Goal: Task Accomplishment & Management: Use online tool/utility

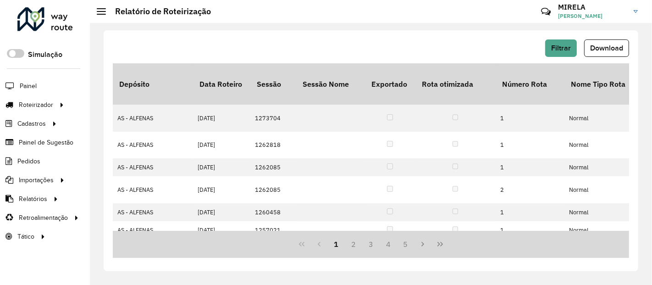
click at [34, 87] on span "Painel" at bounding box center [28, 86] width 17 height 10
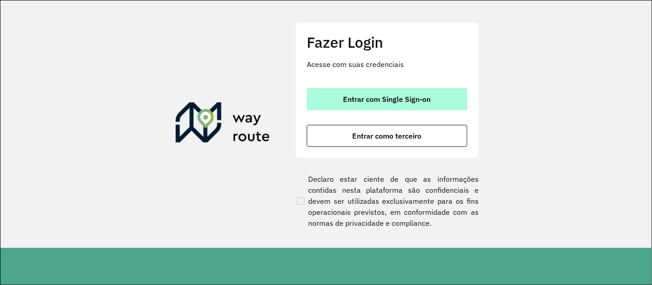
click at [434, 101] on button "Entrar com Single Sign-on" at bounding box center [387, 99] width 161 height 22
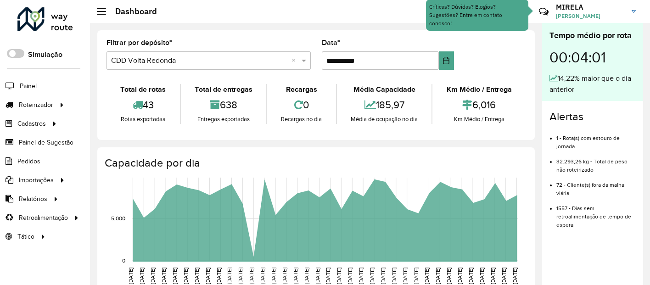
click at [34, 87] on span "Painel" at bounding box center [28, 86] width 17 height 10
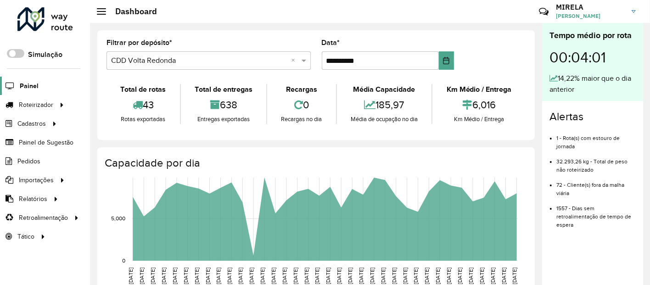
click at [35, 88] on span "Painel" at bounding box center [29, 86] width 19 height 10
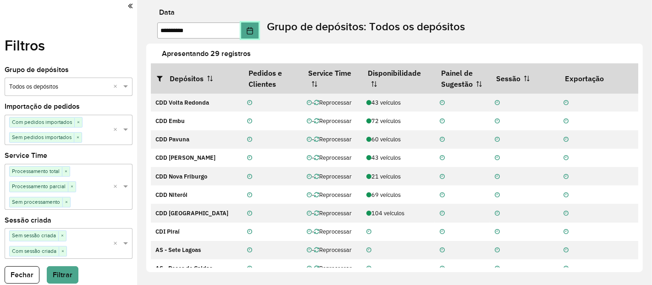
click at [259, 22] on button "Choose Date" at bounding box center [249, 30] width 17 height 16
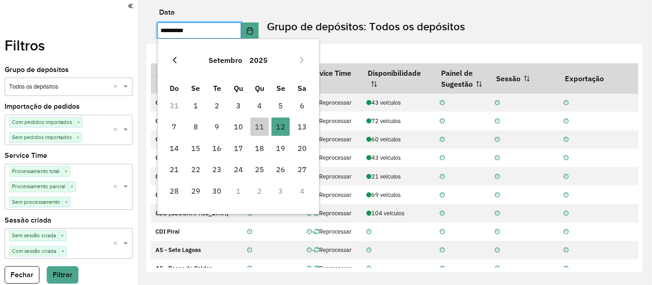
click at [175, 61] on icon "Previous Month" at bounding box center [175, 60] width 4 height 6
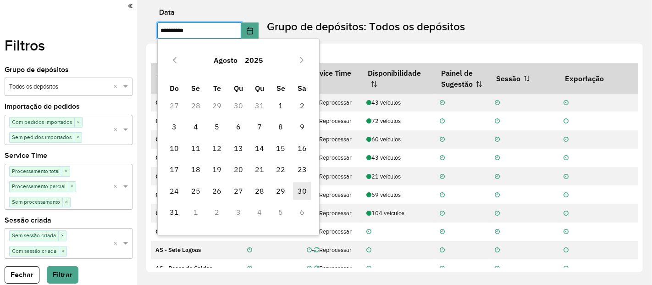
click at [308, 192] on span "30" at bounding box center [302, 191] width 18 height 18
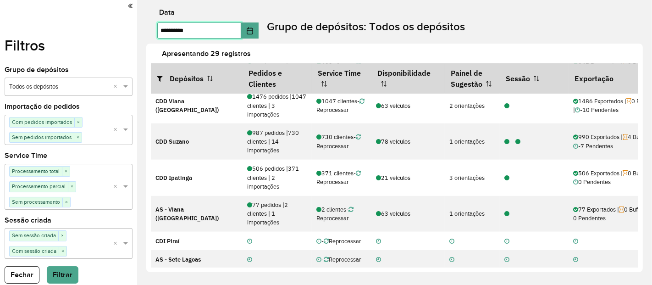
scroll to position [621, 0]
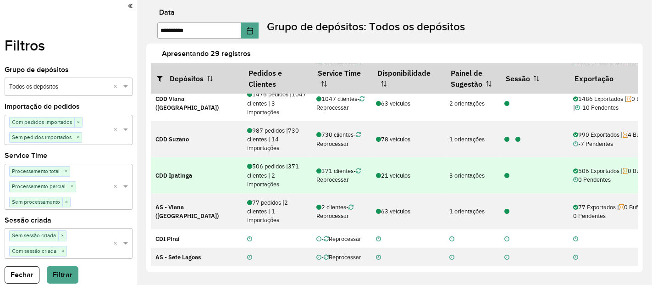
click at [507, 173] on icon at bounding box center [507, 176] width 5 height 6
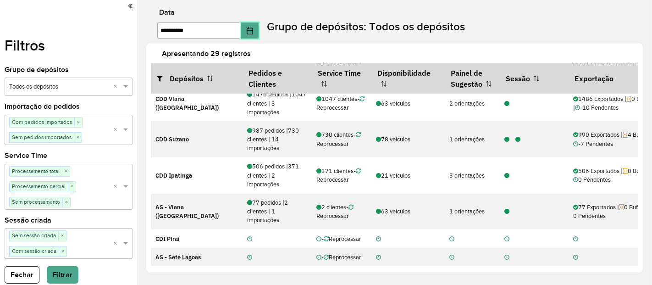
click at [253, 33] on icon "Choose Date" at bounding box center [250, 30] width 6 height 7
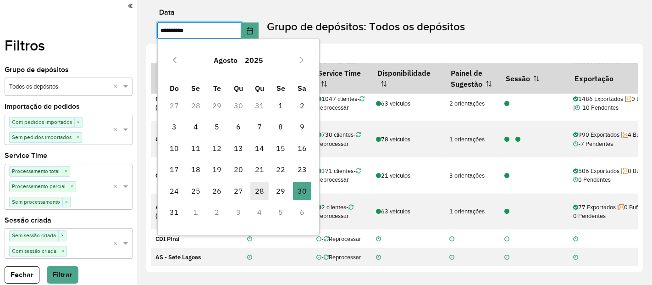
click at [262, 186] on span "28" at bounding box center [260, 191] width 18 height 18
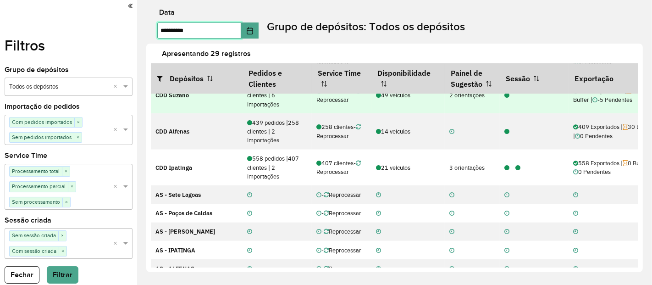
scroll to position [693, 0]
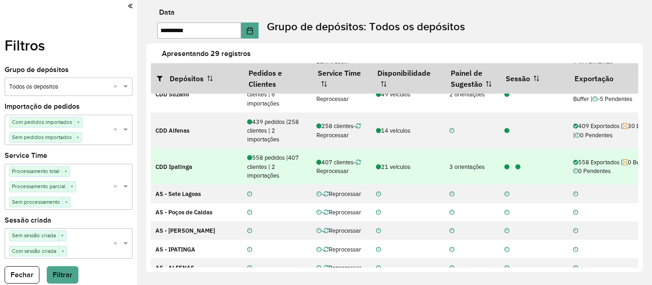
click at [507, 170] on icon at bounding box center [507, 167] width 5 height 6
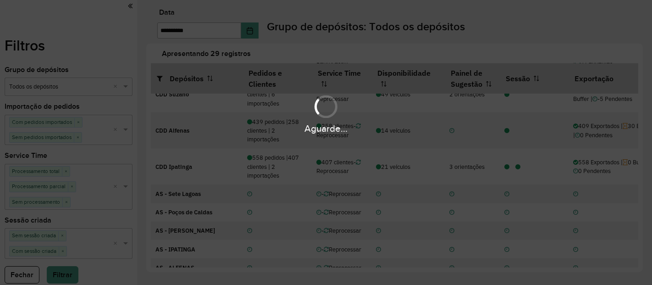
click at [256, 32] on div "Aguarde..." at bounding box center [326, 142] width 652 height 285
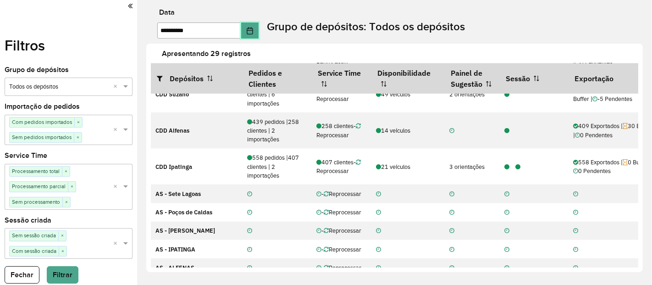
click at [254, 32] on icon "Choose Date" at bounding box center [249, 30] width 7 height 7
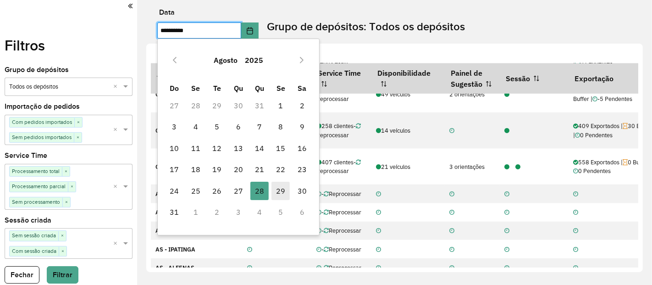
click at [284, 192] on span "29" at bounding box center [281, 191] width 18 height 18
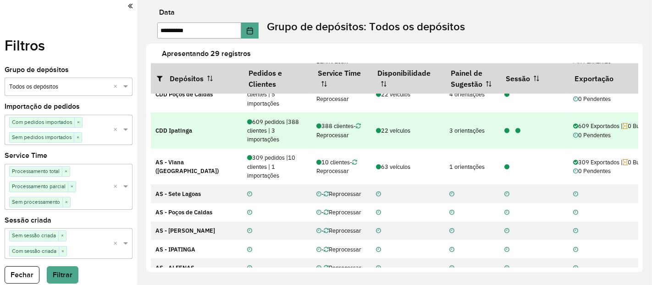
click at [506, 134] on icon at bounding box center [507, 131] width 5 height 6
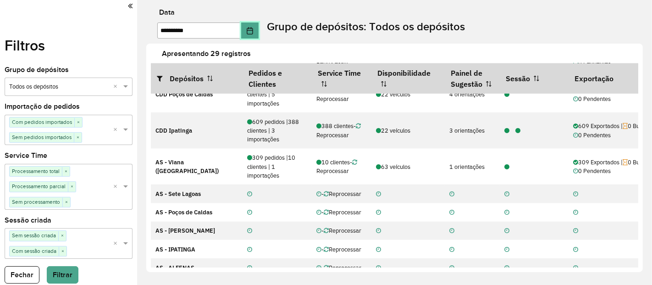
click at [254, 27] on icon "Choose Date" at bounding box center [249, 30] width 7 height 7
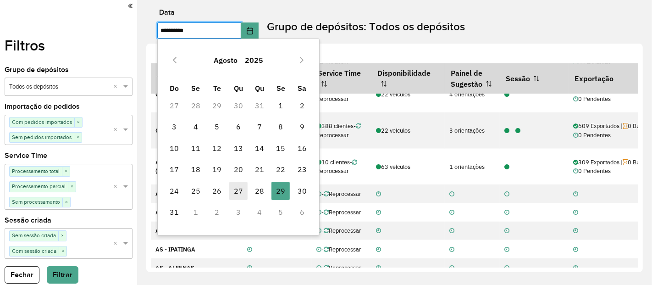
click at [239, 189] on span "27" at bounding box center [238, 191] width 18 height 18
type input "**********"
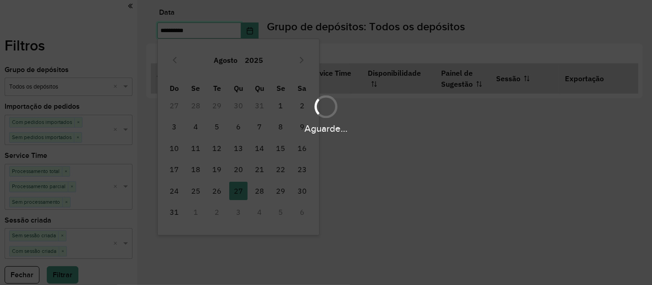
scroll to position [0, 0]
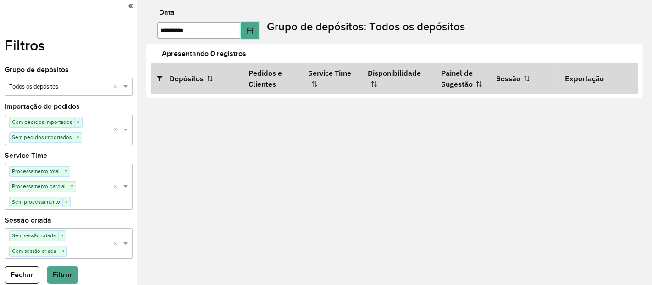
click at [253, 30] on icon "Choose Date" at bounding box center [250, 30] width 6 height 7
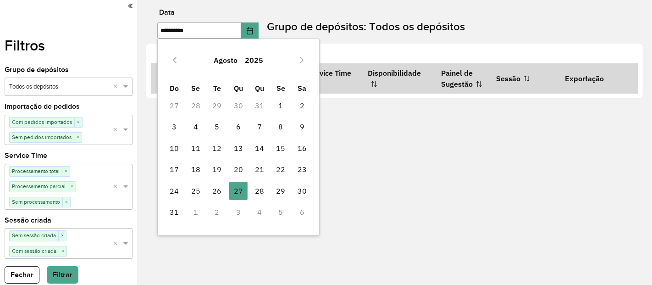
click at [388, 173] on div "**********" at bounding box center [394, 142] width 515 height 285
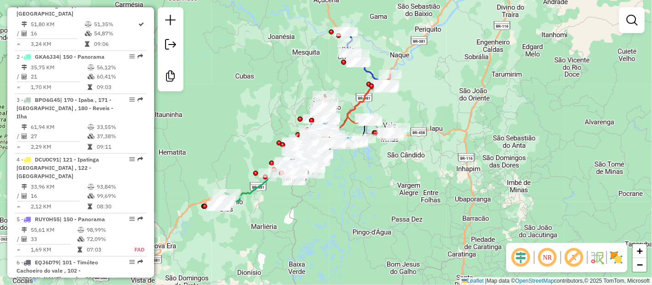
scroll to position [389, 0]
click at [521, 258] on em at bounding box center [521, 257] width 22 height 22
click at [578, 254] on em at bounding box center [574, 257] width 22 height 22
click at [623, 255] on img at bounding box center [616, 257] width 15 height 15
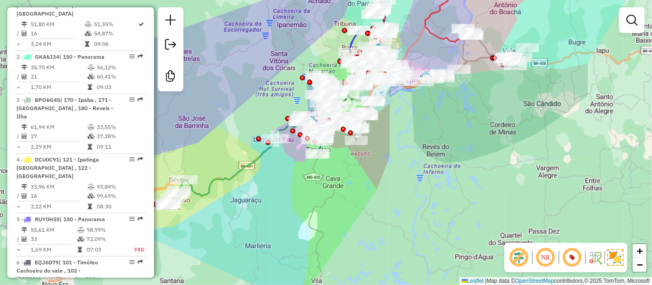
click at [233, 171] on icon at bounding box center [236, 161] width 138 height 89
select select "**********"
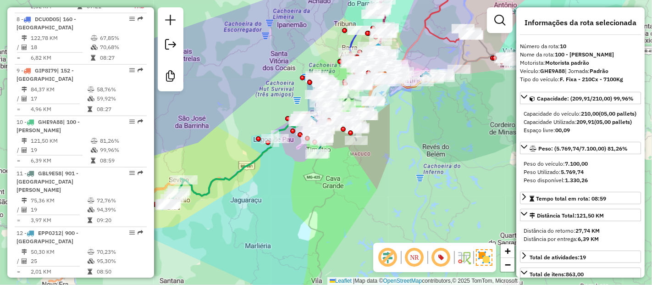
scroll to position [883, 0]
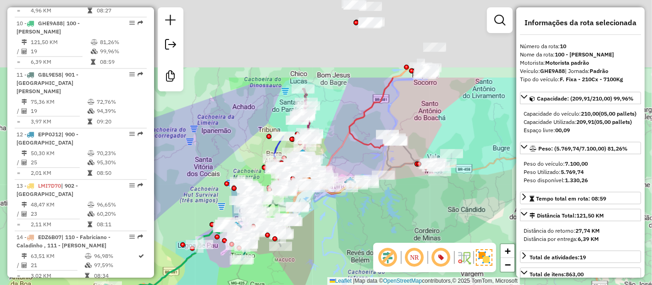
drag, startPoint x: 384, startPoint y: 151, endPoint x: 297, endPoint y: 276, distance: 152.0
click at [297, 276] on div "Janela de atendimento Grade de atendimento Capacidade Transportadoras Veículos …" at bounding box center [326, 142] width 652 height 285
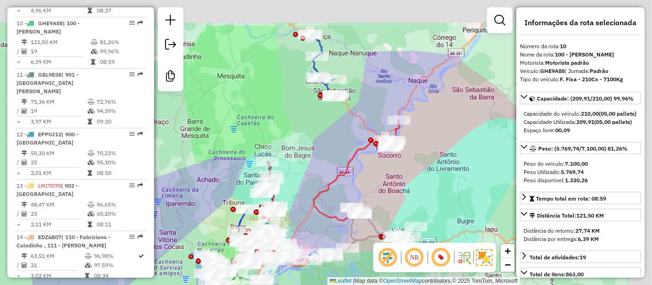
drag, startPoint x: 364, startPoint y: 67, endPoint x: 324, endPoint y: 167, distance: 107.7
click at [324, 167] on div "Janela de atendimento Grade de atendimento Capacidade Transportadoras Veículos …" at bounding box center [326, 142] width 652 height 285
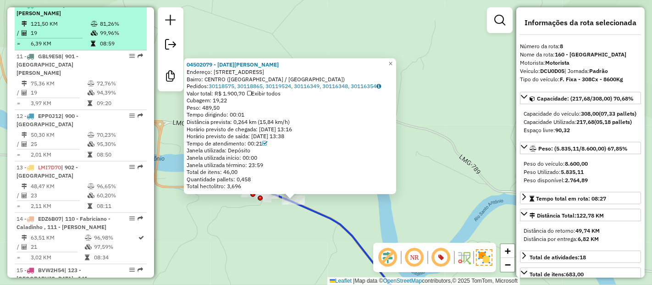
scroll to position [1020, 0]
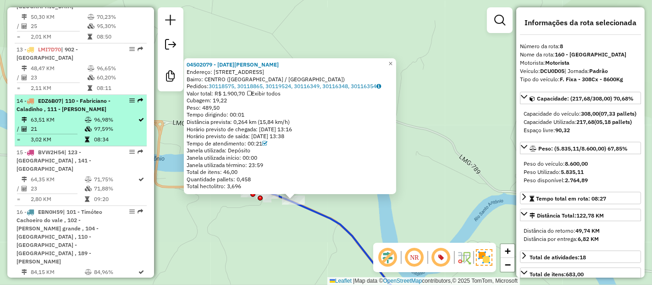
click at [117, 135] on td "08:34" at bounding box center [116, 139] width 45 height 9
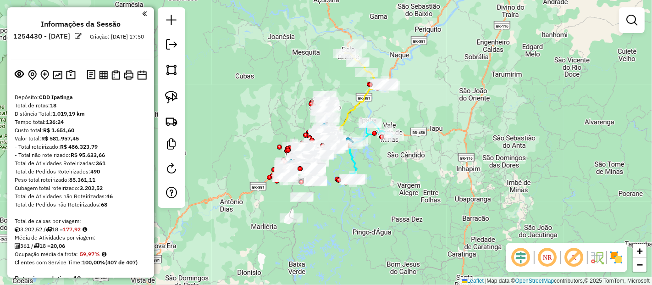
click at [516, 252] on em at bounding box center [521, 257] width 22 height 22
click at [570, 256] on em at bounding box center [574, 257] width 22 height 22
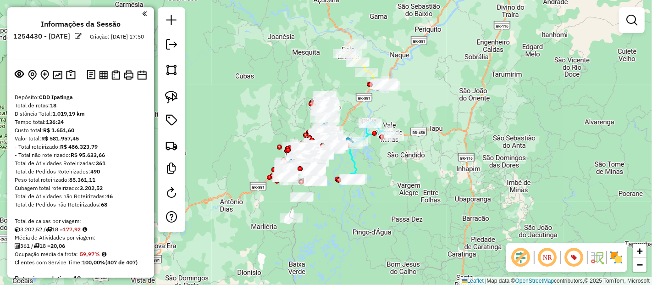
click at [614, 258] on img at bounding box center [616, 257] width 15 height 15
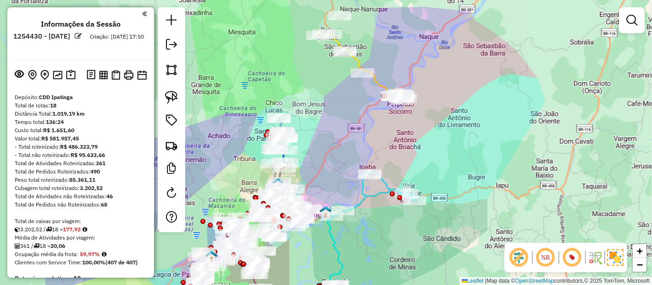
click at [376, 83] on icon at bounding box center [361, 66] width 86 height 68
select select "**********"
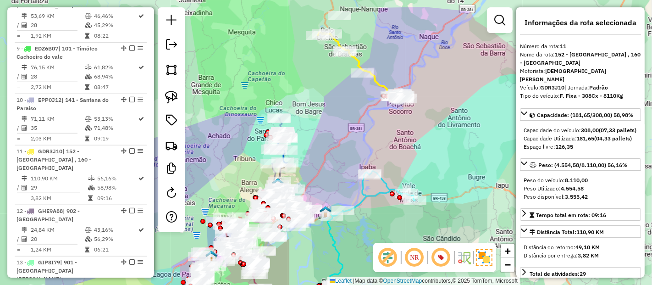
scroll to position [907, 0]
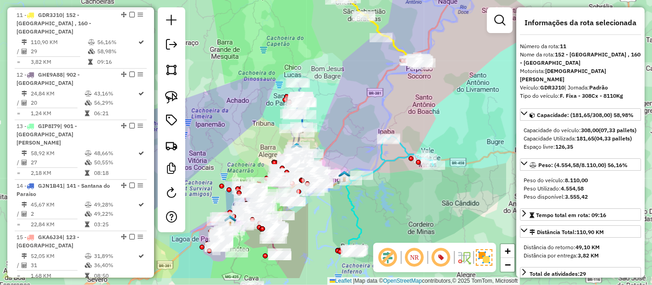
drag, startPoint x: 325, startPoint y: 180, endPoint x: 344, endPoint y: 145, distance: 40.0
click at [344, 145] on div "Janela de atendimento Grade de atendimento Capacidade Transportadoras Veículos …" at bounding box center [326, 142] width 652 height 285
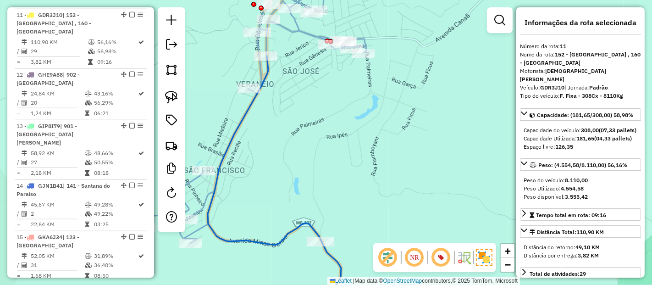
click at [314, 39] on icon at bounding box center [255, 143] width 223 height 342
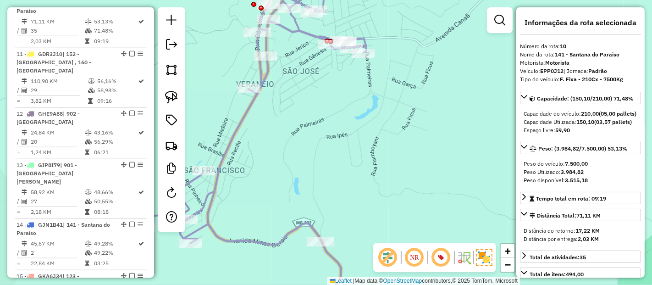
scroll to position [855, 0]
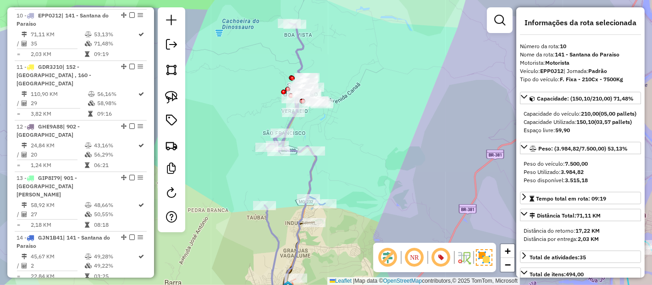
click at [297, 50] on icon at bounding box center [294, 158] width 58 height 271
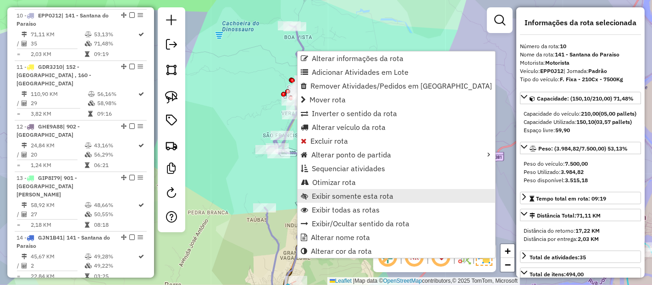
click at [334, 195] on span "Exibir somente esta rota" at bounding box center [353, 195] width 82 height 7
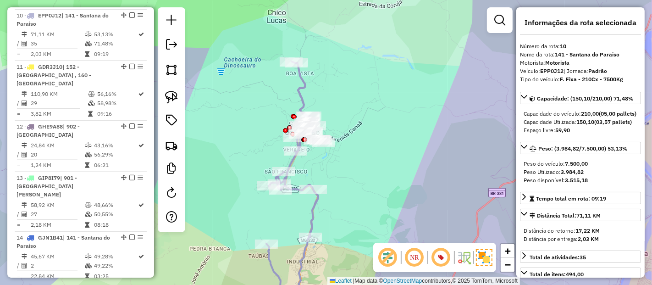
drag, startPoint x: 388, startPoint y: 177, endPoint x: 357, endPoint y: 188, distance: 32.9
click at [357, 188] on div "Janela de atendimento Grade de atendimento Capacidade Transportadoras Veículos …" at bounding box center [326, 142] width 652 height 285
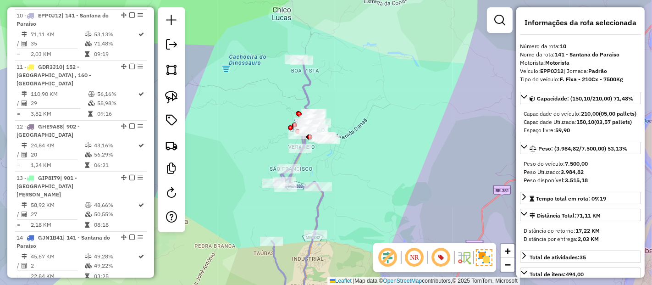
drag, startPoint x: 357, startPoint y: 188, endPoint x: 362, endPoint y: 185, distance: 5.5
click at [362, 185] on div "Janela de atendimento Grade de atendimento Capacidade Transportadoras Veículos …" at bounding box center [326, 142] width 652 height 285
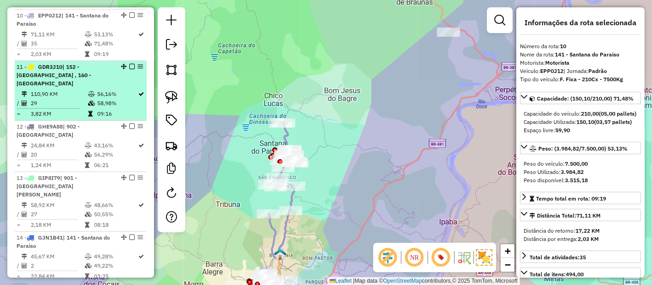
click at [42, 71] on span "| 152 - [GEOGRAPHIC_DATA] , 160 - [GEOGRAPHIC_DATA]" at bounding box center [54, 74] width 75 height 23
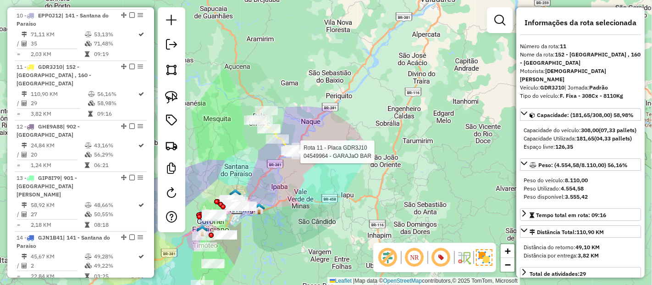
click at [297, 156] on div at bounding box center [298, 151] width 28 height 9
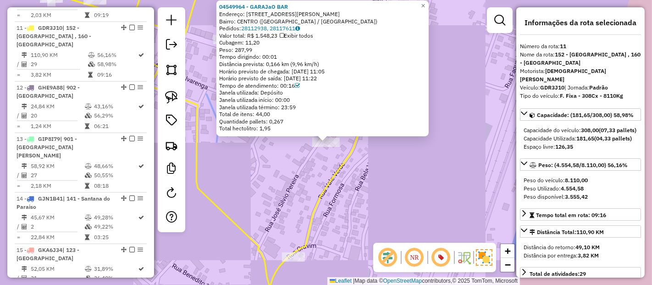
scroll to position [907, 0]
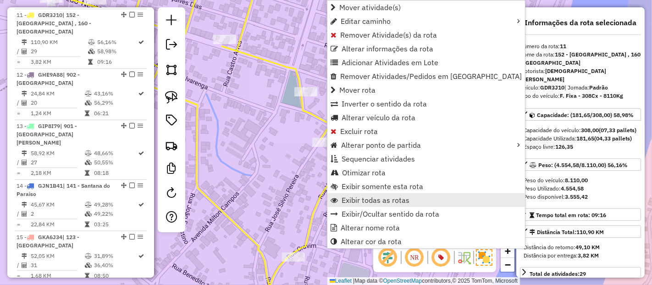
click at [368, 200] on span "Exibir todas as rotas" at bounding box center [376, 199] width 68 height 7
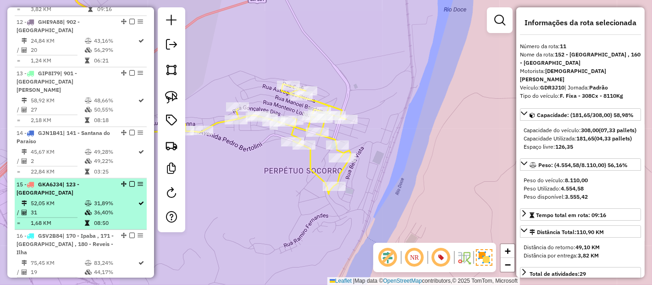
scroll to position [957, 0]
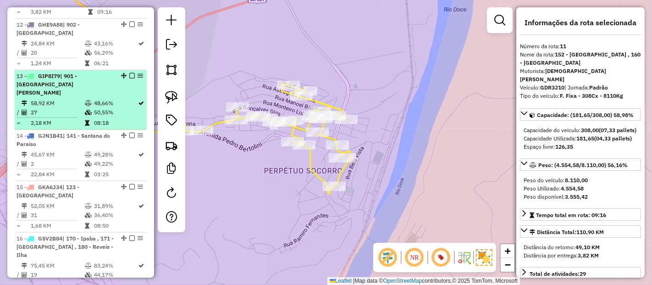
click at [43, 72] on span "| 901 - [GEOGRAPHIC_DATA][PERSON_NAME]" at bounding box center [47, 83] width 61 height 23
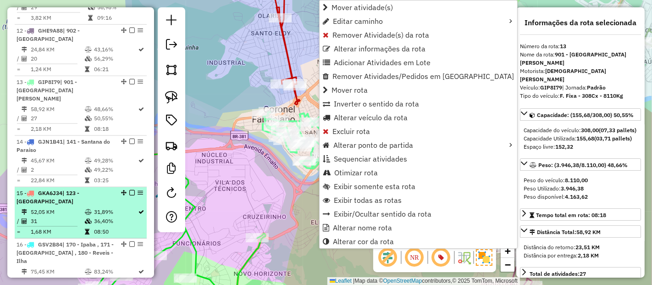
scroll to position [950, 0]
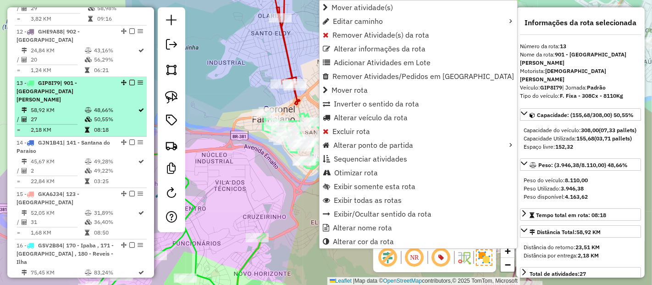
click at [126, 125] on td "08:18" at bounding box center [116, 129] width 45 height 9
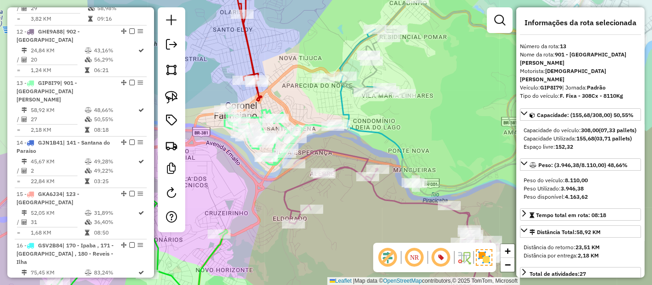
drag, startPoint x: 234, startPoint y: 182, endPoint x: 248, endPoint y: 196, distance: 19.8
click at [248, 196] on div "Janela de atendimento Grade de atendimento Capacidade Transportadoras Veículos …" at bounding box center [326, 142] width 652 height 285
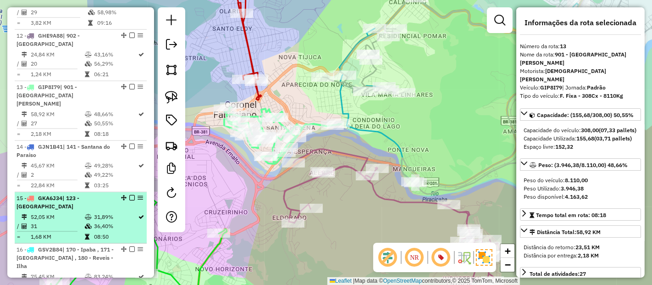
scroll to position [943, 0]
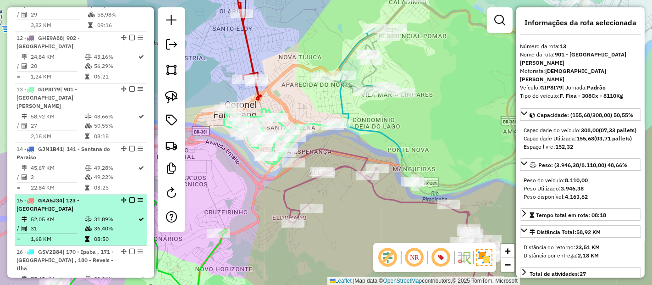
click at [69, 215] on td "52,05 KM" at bounding box center [57, 219] width 54 height 9
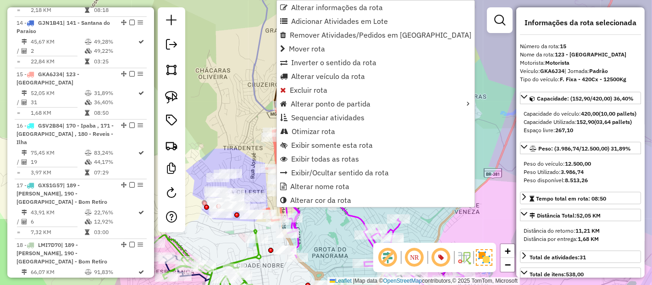
scroll to position [1111, 0]
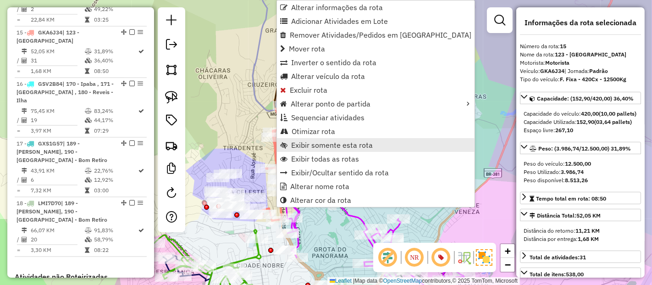
click at [332, 147] on span "Exibir somente esta rota" at bounding box center [332, 144] width 82 height 7
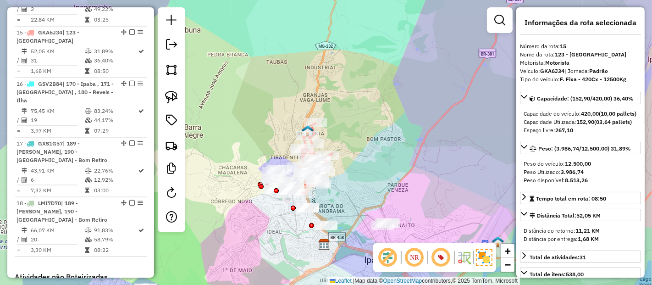
drag, startPoint x: 362, startPoint y: 125, endPoint x: 345, endPoint y: 137, distance: 21.1
click at [345, 137] on div "Janela de atendimento Grade de atendimento Capacidade Transportadoras Veículos …" at bounding box center [326, 142] width 652 height 285
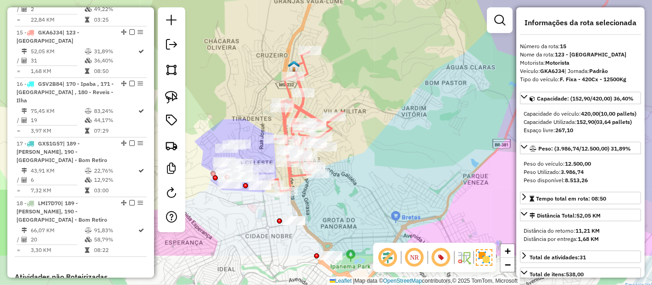
drag, startPoint x: 345, startPoint y: 137, endPoint x: 368, endPoint y: 79, distance: 62.2
click at [368, 79] on div "Janela de atendimento Grade de atendimento Capacidade Transportadoras Veículos …" at bounding box center [326, 142] width 652 height 285
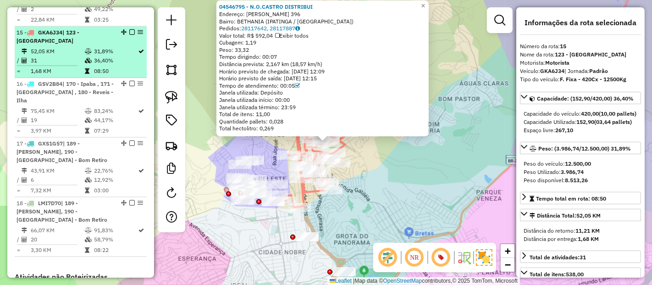
click at [84, 67] on td at bounding box center [88, 71] width 9 height 9
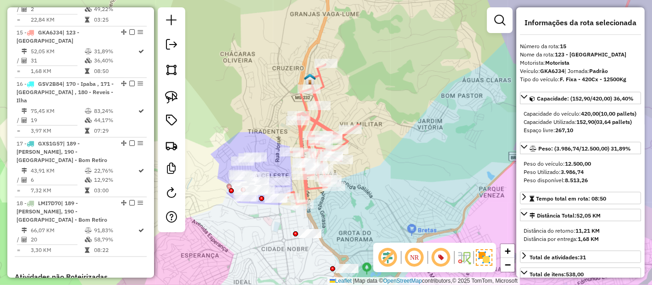
drag, startPoint x: 396, startPoint y: 103, endPoint x: 402, endPoint y: 103, distance: 6.9
click at [402, 103] on div "Janela de atendimento Grade de atendimento Capacidade Transportadoras Veículos …" at bounding box center [326, 142] width 652 height 285
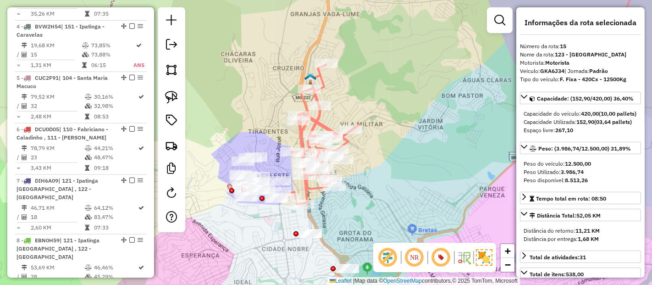
scroll to position [518, 0]
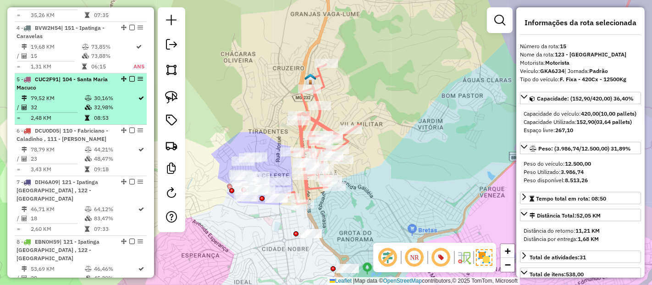
click at [68, 91] on li "5 - CUC2F91 | 104 - Santa Maria Macuco 79,52 KM 30,16% / 32 32,98% = 2,48 KM 08…" at bounding box center [81, 98] width 132 height 51
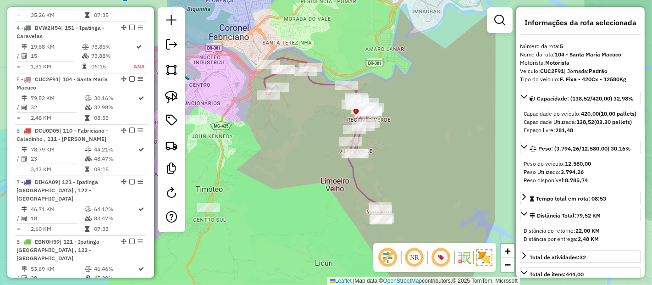
click at [465, 91] on div "Janela de atendimento Grade de atendimento Capacidade Transportadoras Veículos …" at bounding box center [326, 142] width 652 height 285
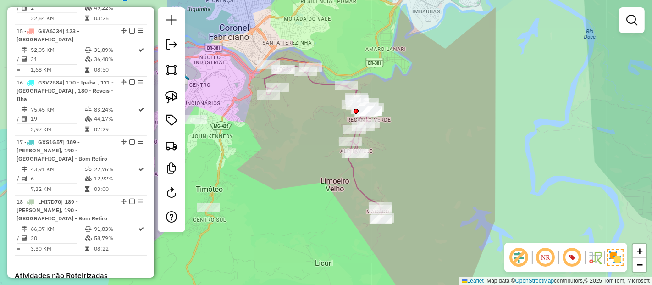
scroll to position [1113, 0]
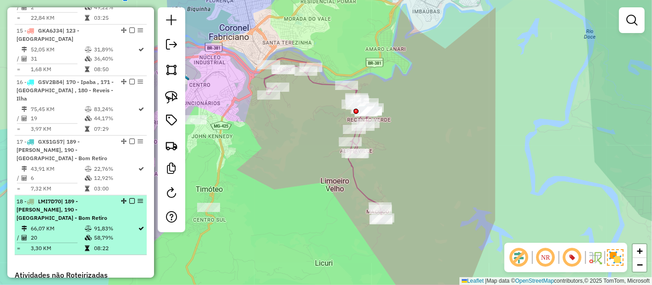
click at [116, 244] on td "08:22" at bounding box center [116, 248] width 45 height 9
select select "**********"
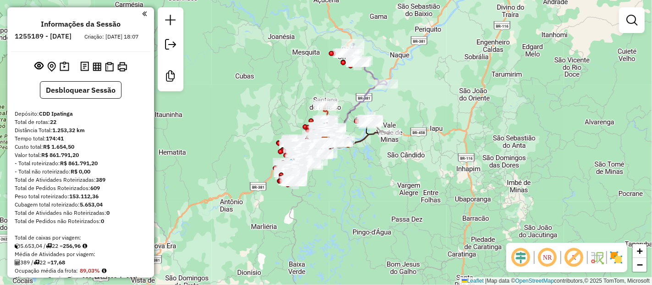
click at [501, 263] on div "Janela de atendimento Grade de atendimento Capacidade Transportadoras Veículos …" at bounding box center [326, 142] width 652 height 285
click at [530, 260] on em at bounding box center [521, 257] width 22 height 22
click at [580, 259] on em at bounding box center [574, 257] width 22 height 22
click at [616, 260] on img at bounding box center [616, 257] width 15 height 15
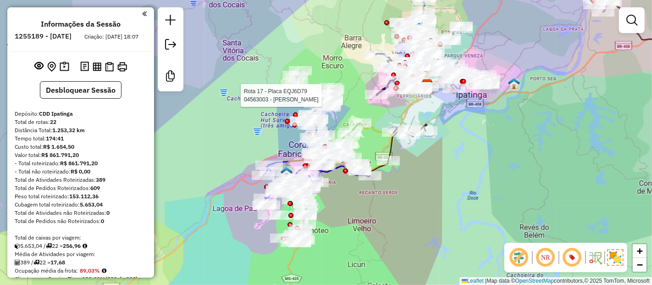
select select "**********"
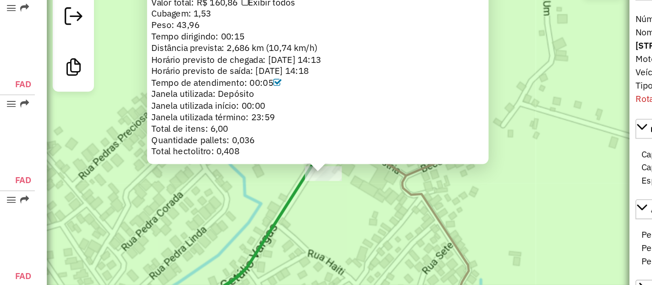
scroll to position [1219, 0]
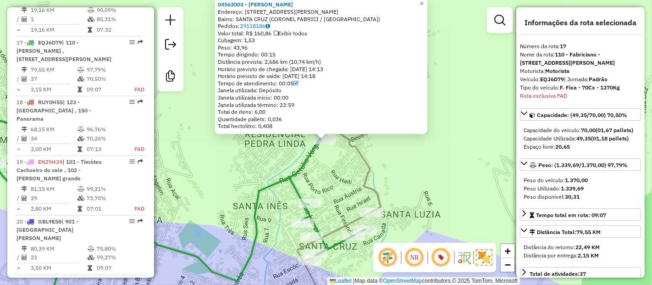
click at [289, 174] on icon at bounding box center [150, 184] width 430 height 257
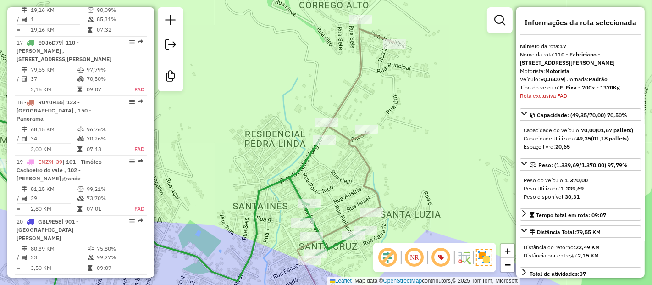
scroll to position [1220, 0]
click at [359, 81] on icon at bounding box center [165, 166] width 460 height 295
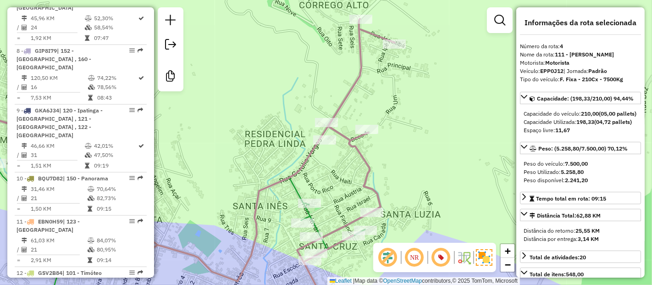
scroll to position [546, 0]
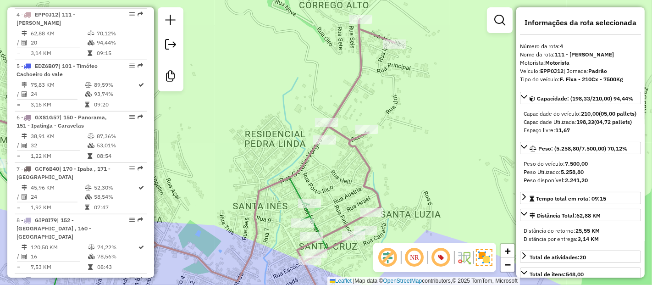
click at [300, 192] on icon at bounding box center [150, 184] width 430 height 257
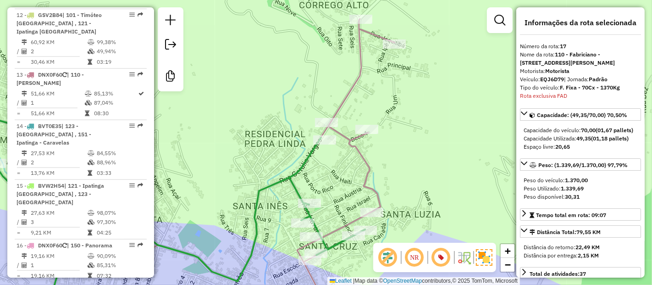
scroll to position [1115, 0]
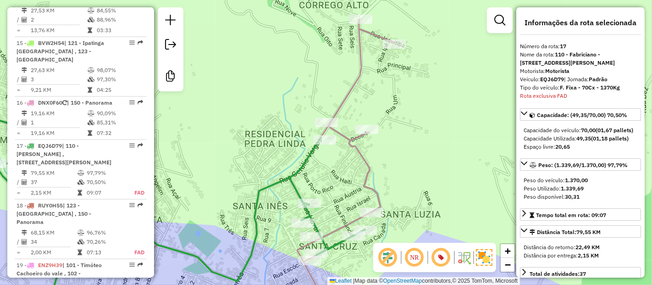
click at [300, 192] on icon at bounding box center [150, 184] width 430 height 257
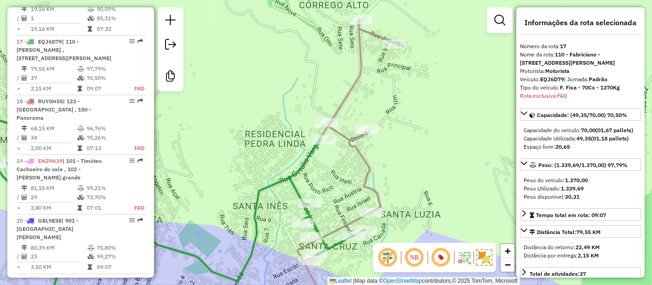
scroll to position [1221, 0]
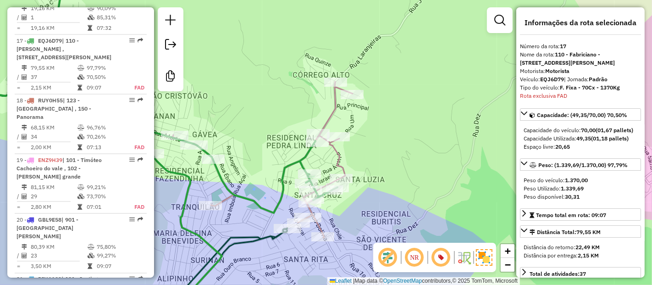
click at [229, 236] on icon at bounding box center [228, 270] width 120 height 85
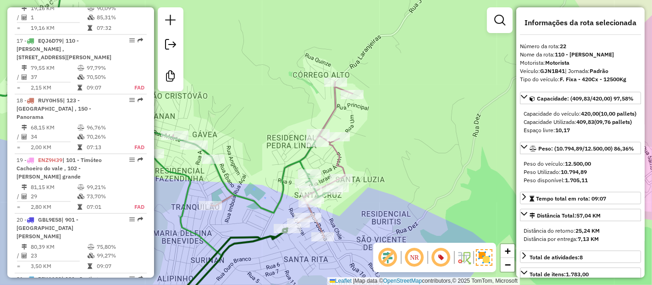
scroll to position [1305, 0]
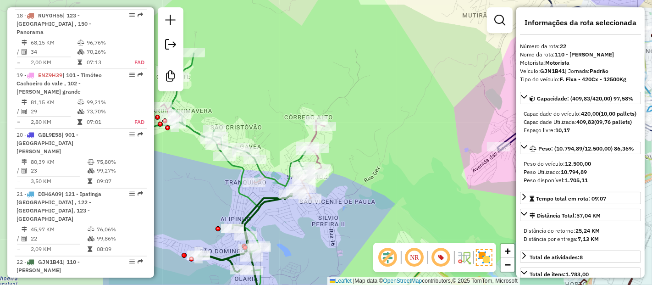
drag, startPoint x: 390, startPoint y: 28, endPoint x: 451, endPoint y: 284, distance: 263.3
click at [390, 28] on div "Janela de atendimento Grade de atendimento Capacidade Transportadoras Veículos …" at bounding box center [326, 142] width 652 height 285
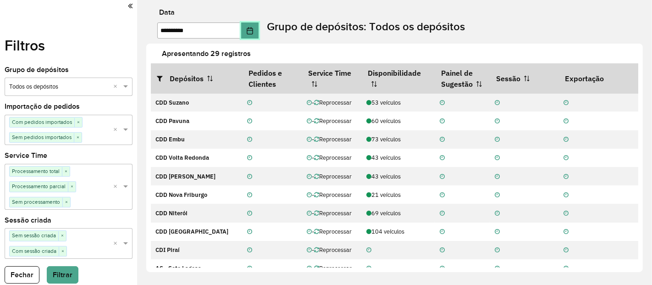
click at [253, 28] on icon "Choose Date" at bounding box center [249, 30] width 7 height 7
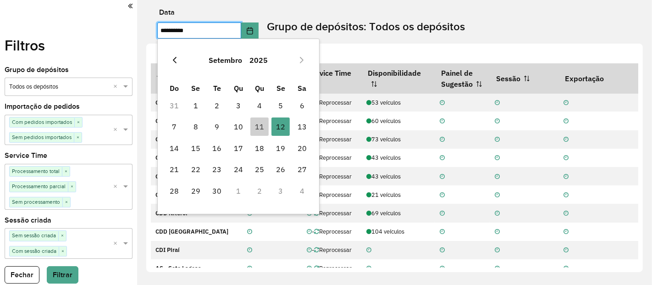
click at [177, 61] on icon "Previous Month" at bounding box center [174, 59] width 7 height 7
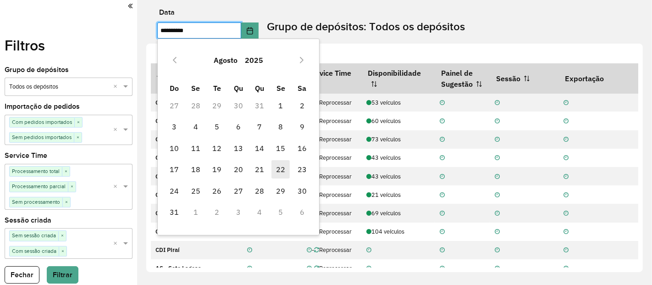
click at [287, 172] on span "22" at bounding box center [281, 169] width 18 height 18
type input "**********"
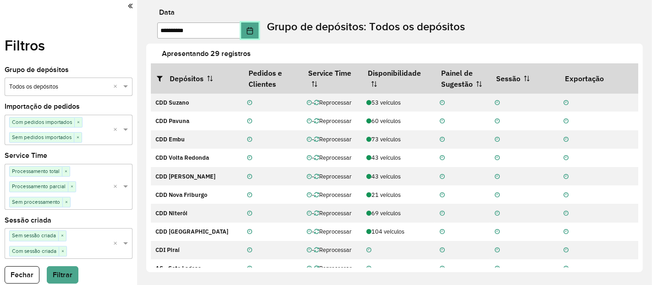
click at [253, 30] on icon "Choose Date" at bounding box center [250, 30] width 6 height 7
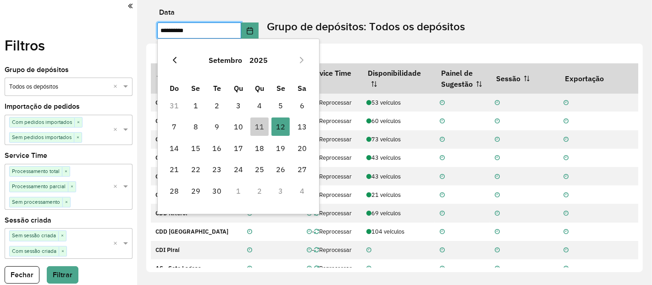
click at [176, 60] on icon "Previous Month" at bounding box center [174, 59] width 7 height 7
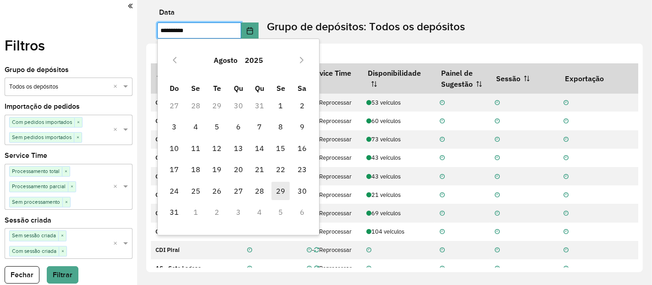
click at [276, 186] on span "29" at bounding box center [281, 191] width 18 height 18
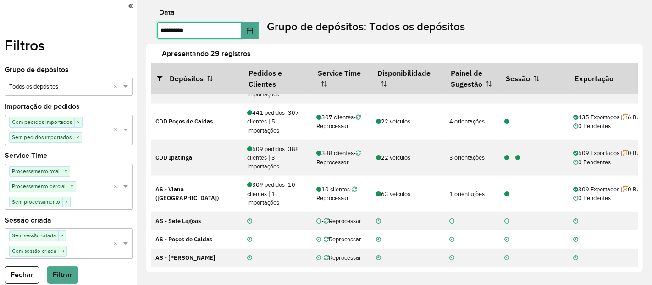
scroll to position [670, 0]
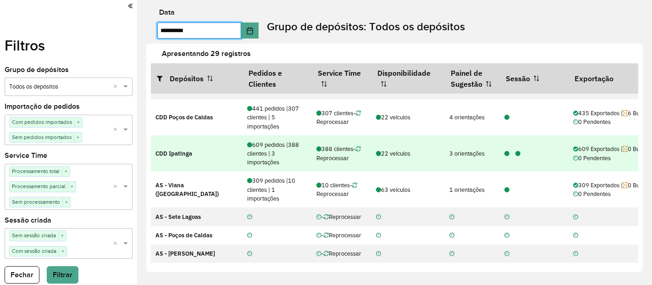
click at [507, 158] on div at bounding box center [504, 153] width 11 height 9
click at [507, 157] on icon at bounding box center [507, 154] width 5 height 6
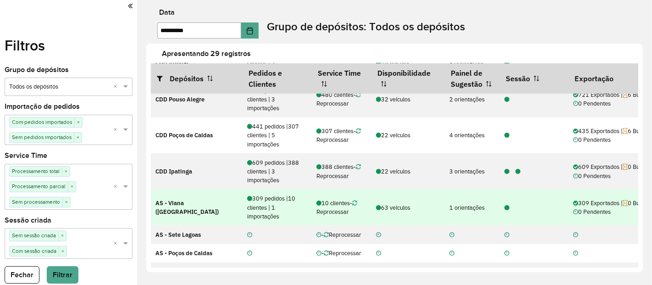
scroll to position [652, 0]
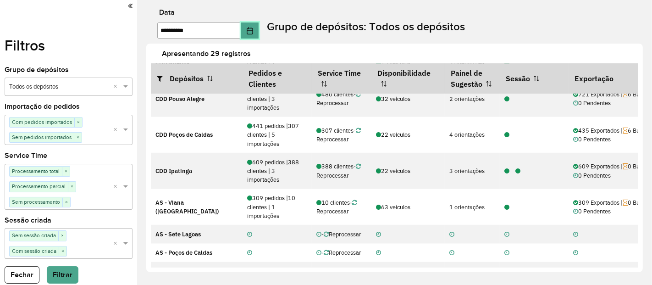
click at [254, 31] on icon "Choose Date" at bounding box center [249, 30] width 7 height 7
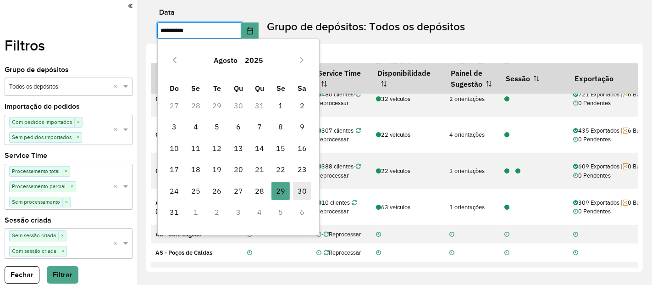
click at [301, 189] on span "30" at bounding box center [302, 191] width 18 height 18
type input "**********"
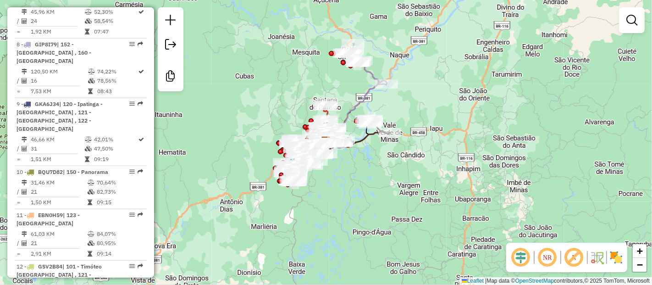
scroll to position [722, 0]
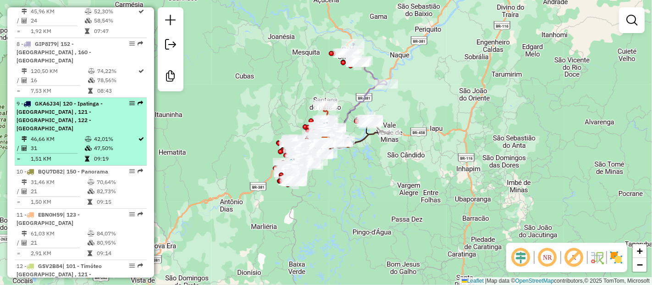
click at [74, 134] on td "46,66 KM" at bounding box center [57, 138] width 54 height 9
select select "**********"
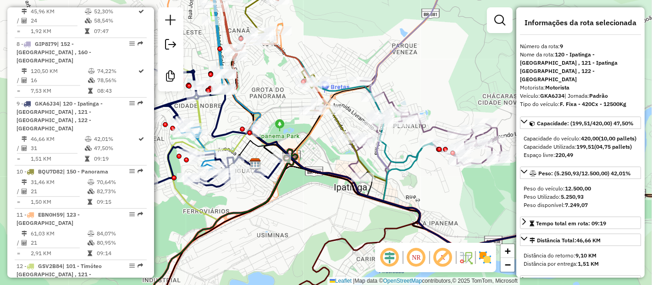
click at [385, 260] on em at bounding box center [390, 257] width 22 height 22
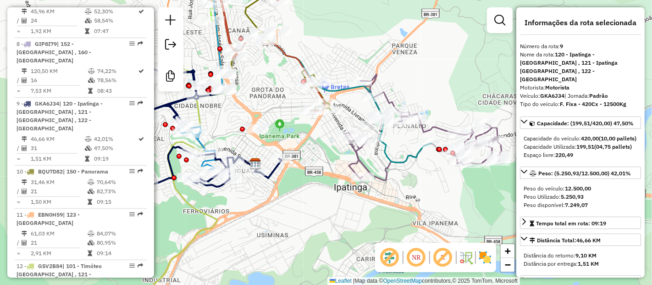
click at [440, 261] on em at bounding box center [443, 257] width 22 height 22
click at [488, 258] on img at bounding box center [485, 257] width 15 height 15
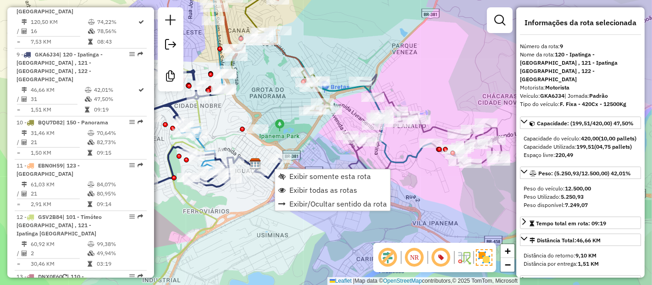
scroll to position [802, 0]
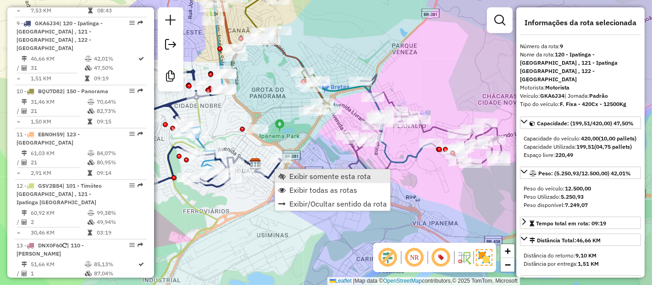
click at [306, 175] on span "Exibir somente esta rota" at bounding box center [331, 176] width 82 height 7
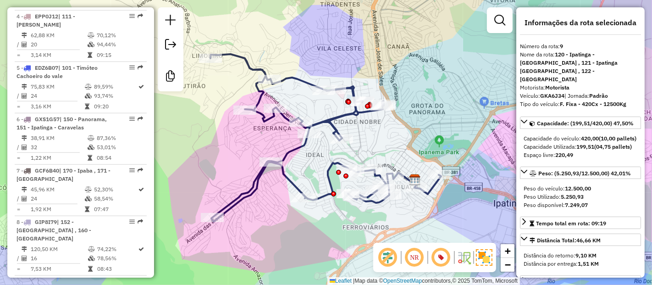
scroll to position [544, 0]
click at [97, 155] on td "08:54" at bounding box center [119, 157] width 46 height 9
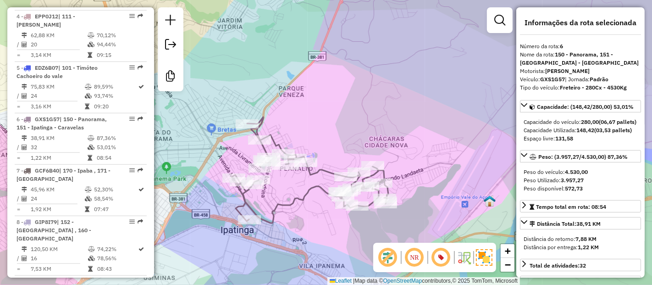
drag, startPoint x: 361, startPoint y: 140, endPoint x: 368, endPoint y: 139, distance: 7.1
click at [368, 139] on div "Janela de atendimento Grade de atendimento Capacidade Transportadoras Veículos …" at bounding box center [326, 142] width 652 height 285
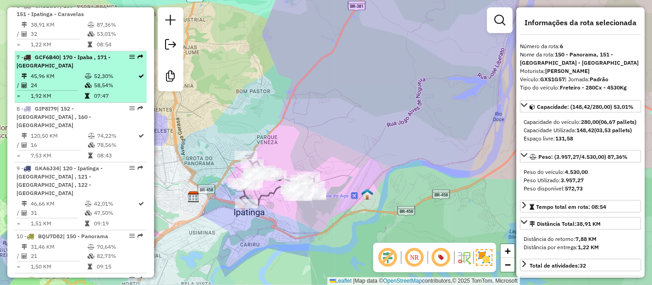
scroll to position [658, 0]
click at [84, 198] on td at bounding box center [88, 202] width 9 height 9
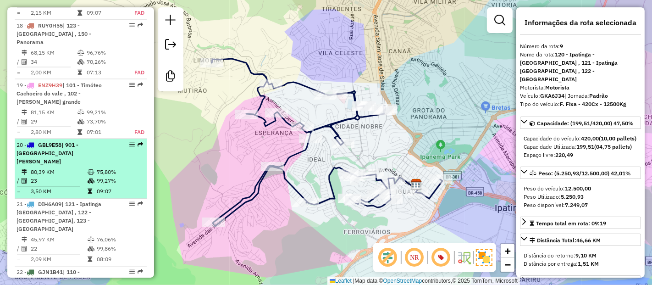
scroll to position [1305, 0]
